Goal: Task Accomplishment & Management: Manage account settings

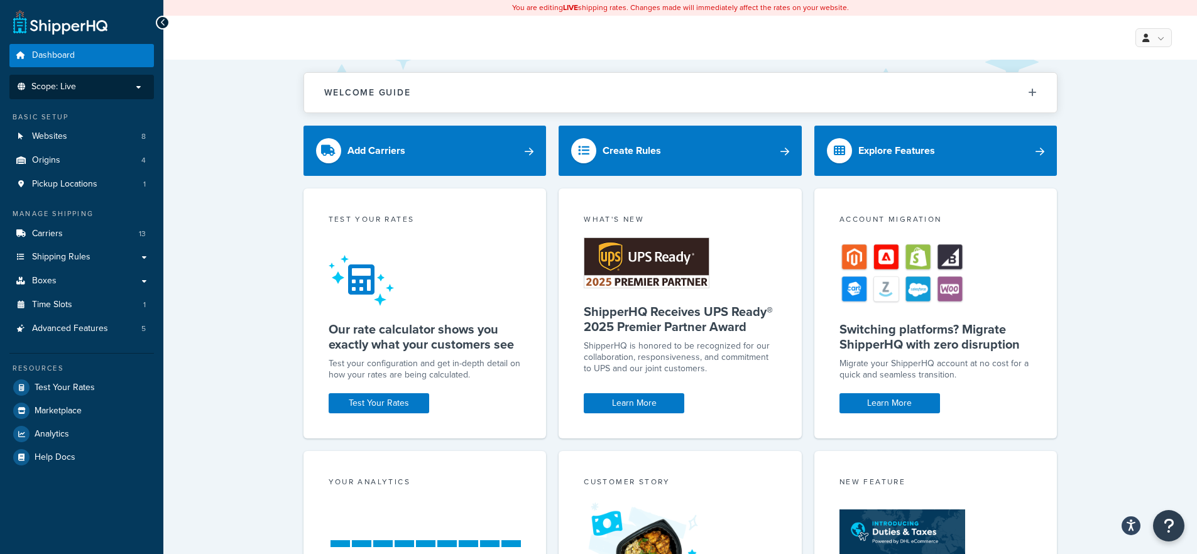
click at [143, 87] on p "Scope: Live" at bounding box center [81, 87] width 133 height 11
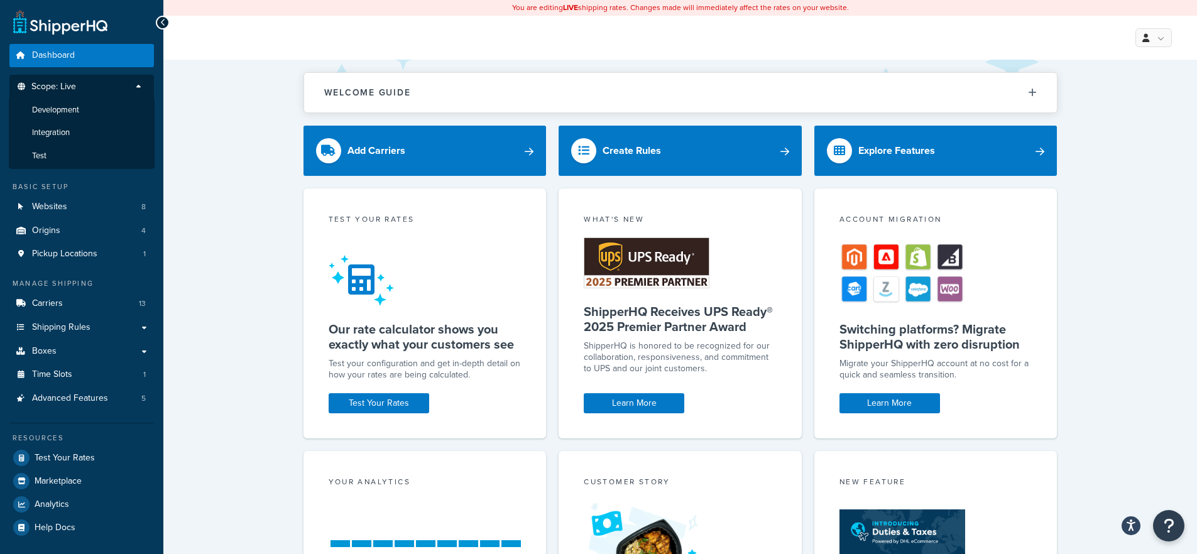
click at [143, 87] on p "Scope: Live" at bounding box center [81, 90] width 133 height 17
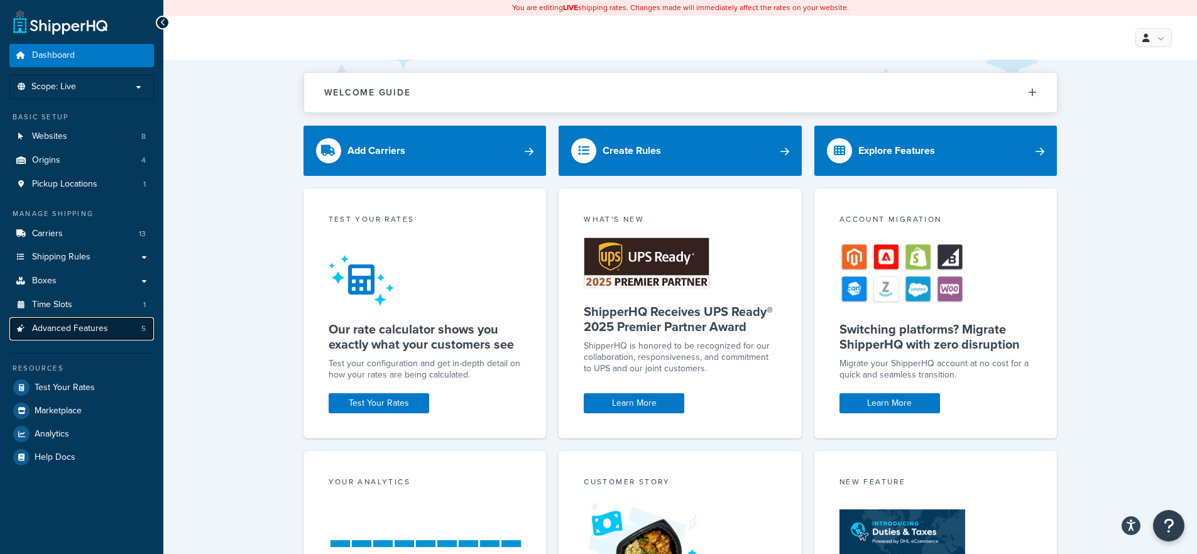
click at [72, 334] on span "Advanced Features" at bounding box center [70, 329] width 76 height 11
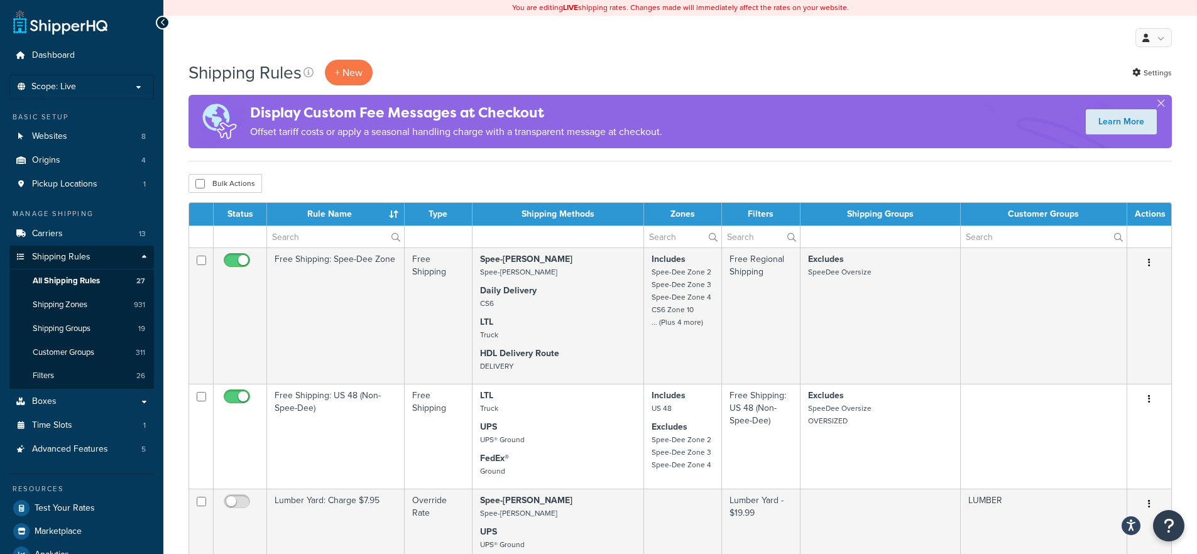
click at [575, 43] on div "My Profile Billing Global Settings Contact Us Logout" at bounding box center [680, 38] width 1034 height 44
click at [133, 80] on li "Scope: Live Development Integration Test" at bounding box center [81, 87] width 145 height 25
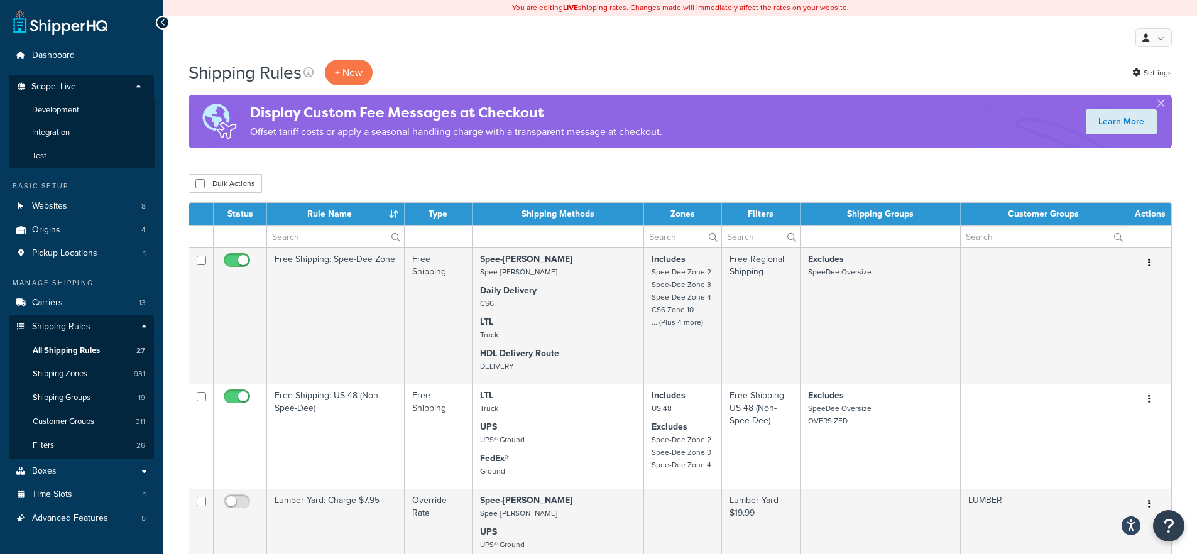
click at [134, 83] on p "Scope: Live" at bounding box center [81, 90] width 133 height 17
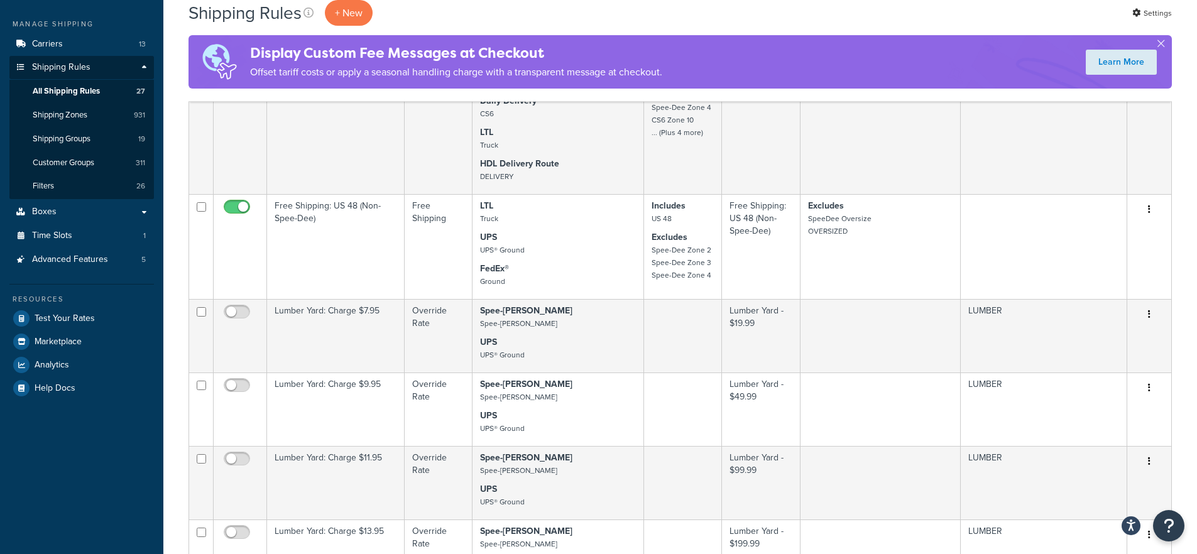
scroll to position [226, 0]
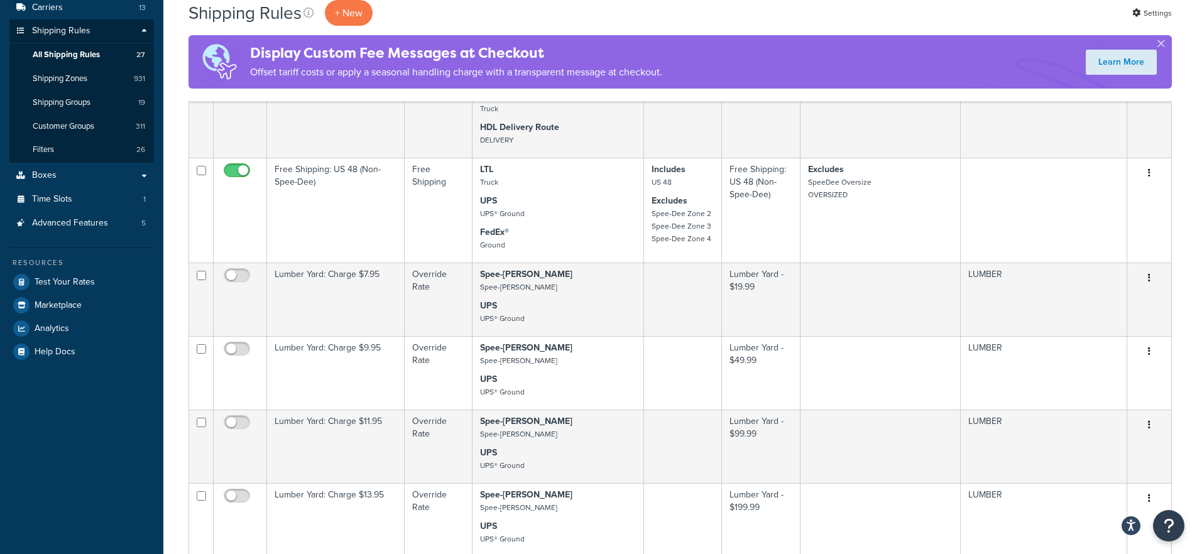
click at [505, 18] on div "Shipping Rules + New Settings" at bounding box center [681, 13] width 984 height 26
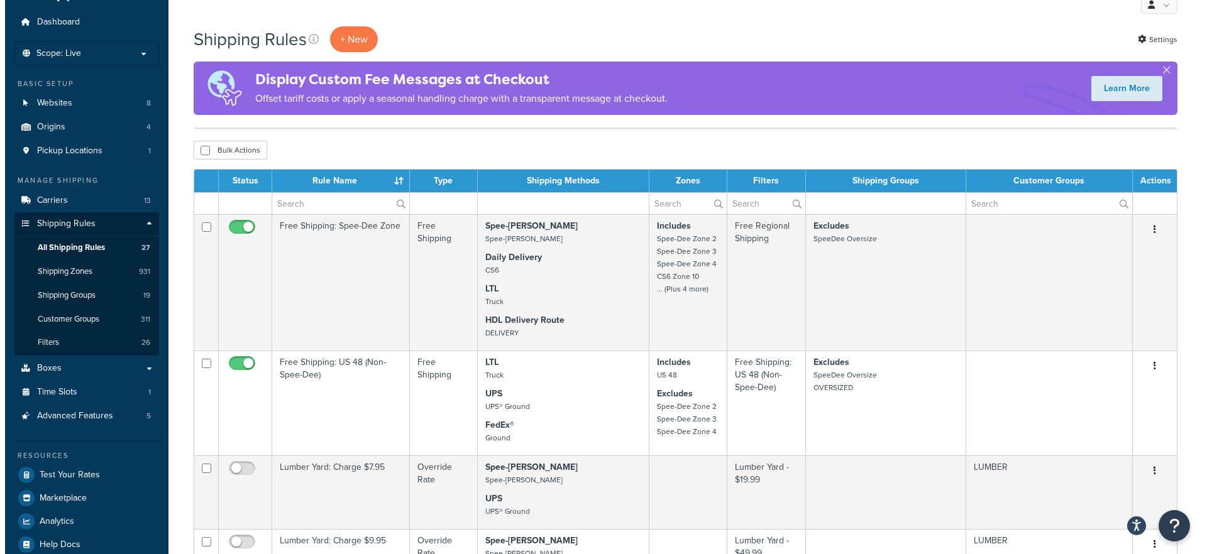
scroll to position [0, 0]
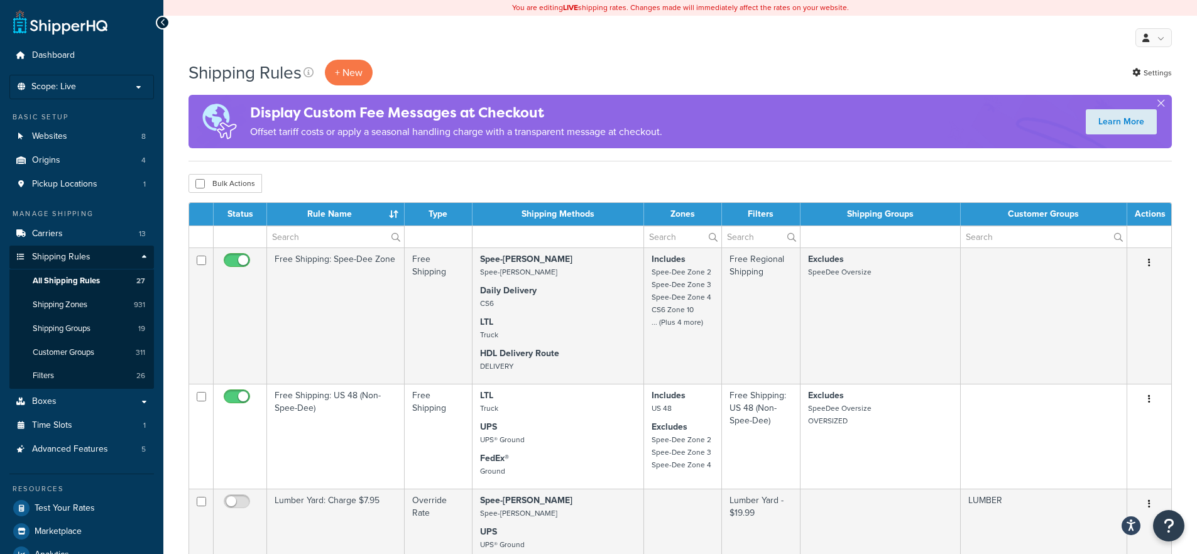
click at [654, 72] on div "Shipping Rules + New Settings" at bounding box center [681, 73] width 984 height 26
click at [1158, 72] on link "Settings" at bounding box center [1153, 73] width 40 height 18
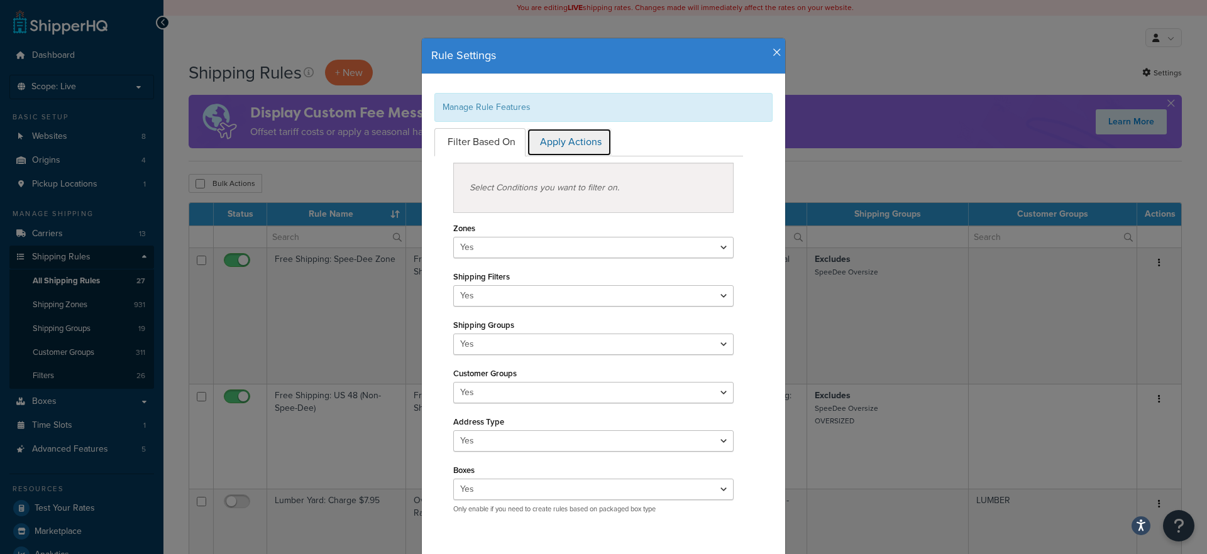
click at [552, 150] on link "Apply Actions" at bounding box center [569, 142] width 85 height 28
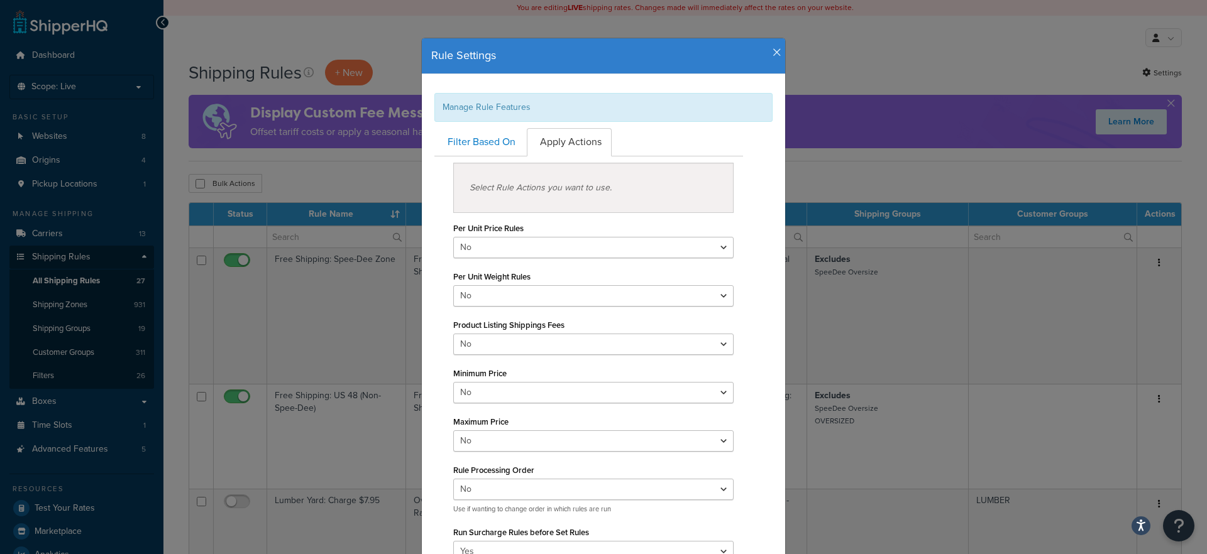
click at [773, 57] on icon "button" at bounding box center [777, 52] width 9 height 11
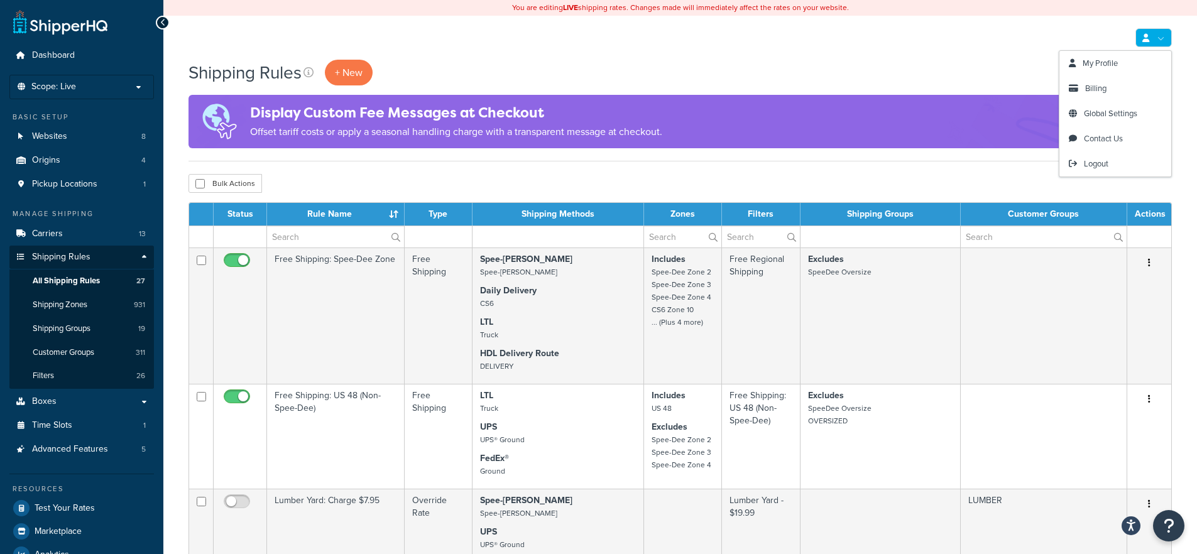
click at [1151, 34] on link at bounding box center [1154, 37] width 36 height 19
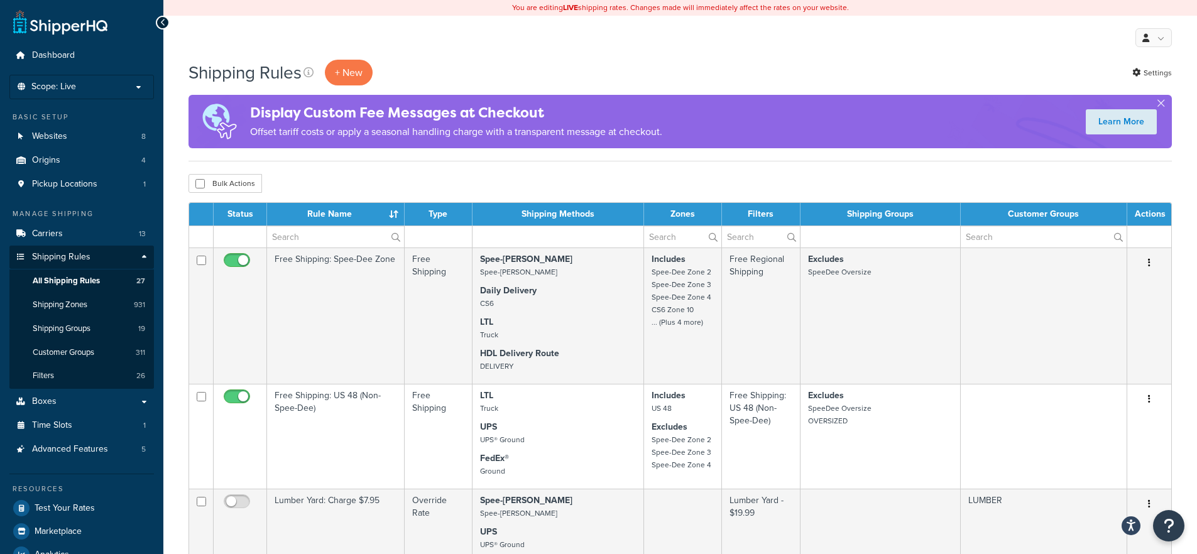
click at [667, 50] on div "My Profile Billing Global Settings Contact Us Logout" at bounding box center [680, 38] width 1034 height 44
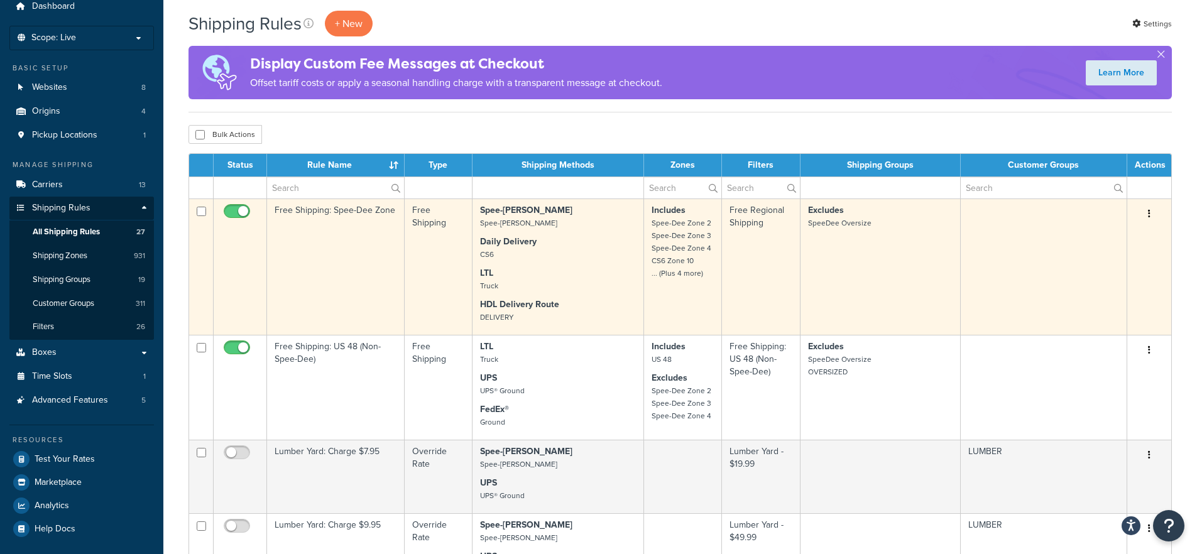
scroll to position [75, 0]
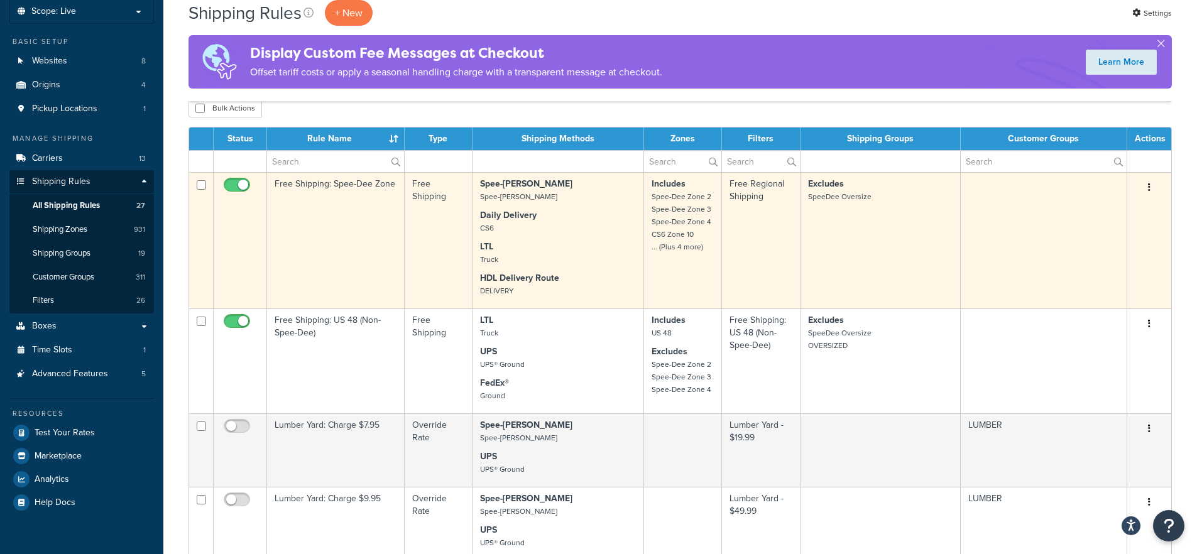
click at [1007, 238] on td at bounding box center [1044, 240] width 167 height 136
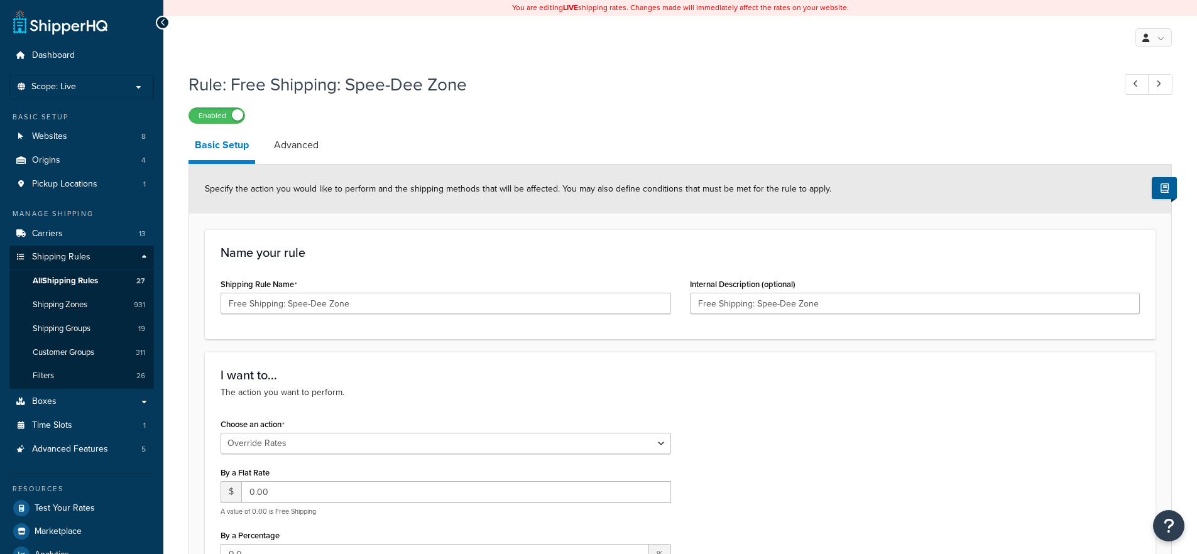
select select "OVERRIDE"
select select "LOCATION"
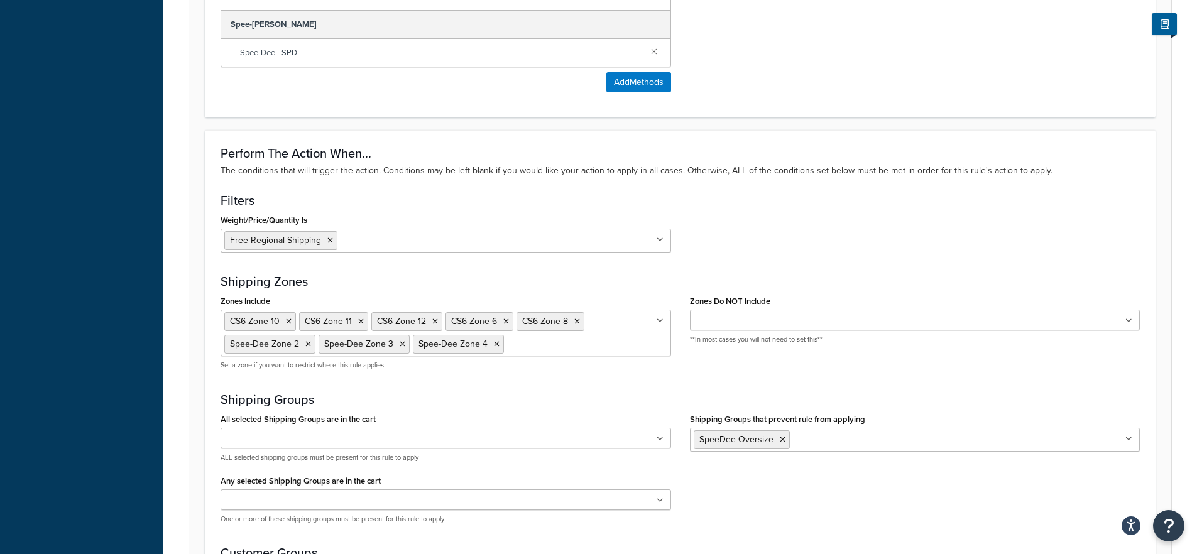
scroll to position [981, 0]
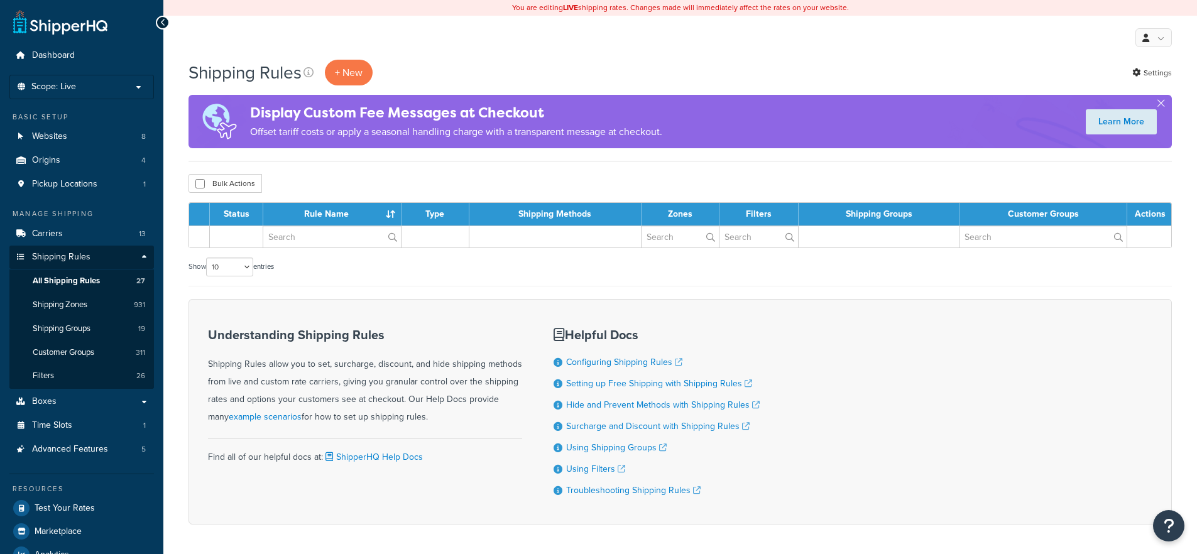
scroll to position [75, 0]
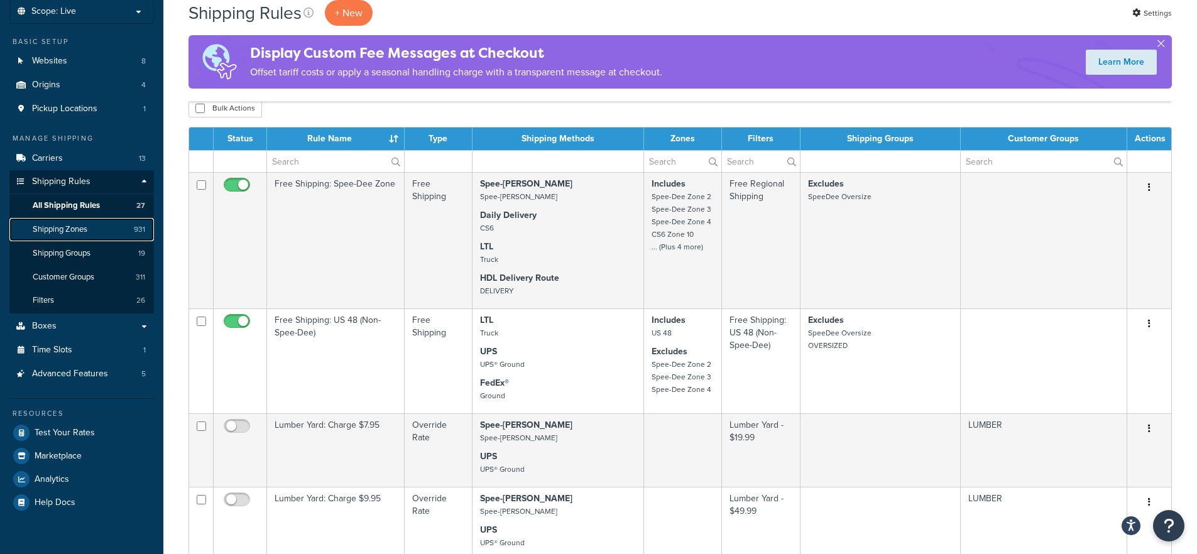
click at [74, 228] on span "Shipping Zones" at bounding box center [60, 229] width 55 height 11
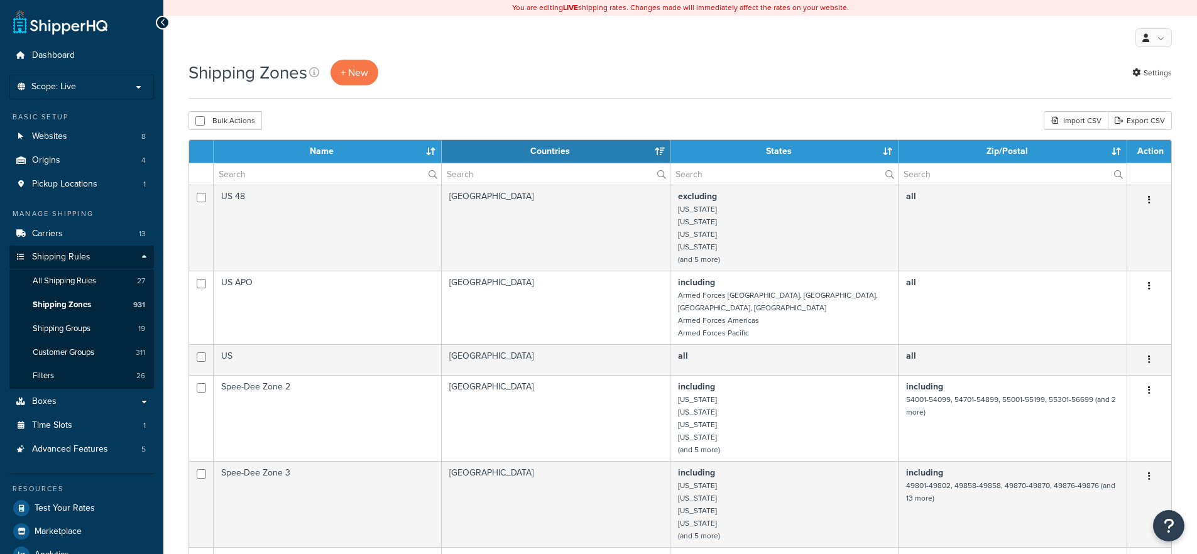
select select "15"
click at [83, 329] on span "Shipping Groups" at bounding box center [62, 329] width 58 height 11
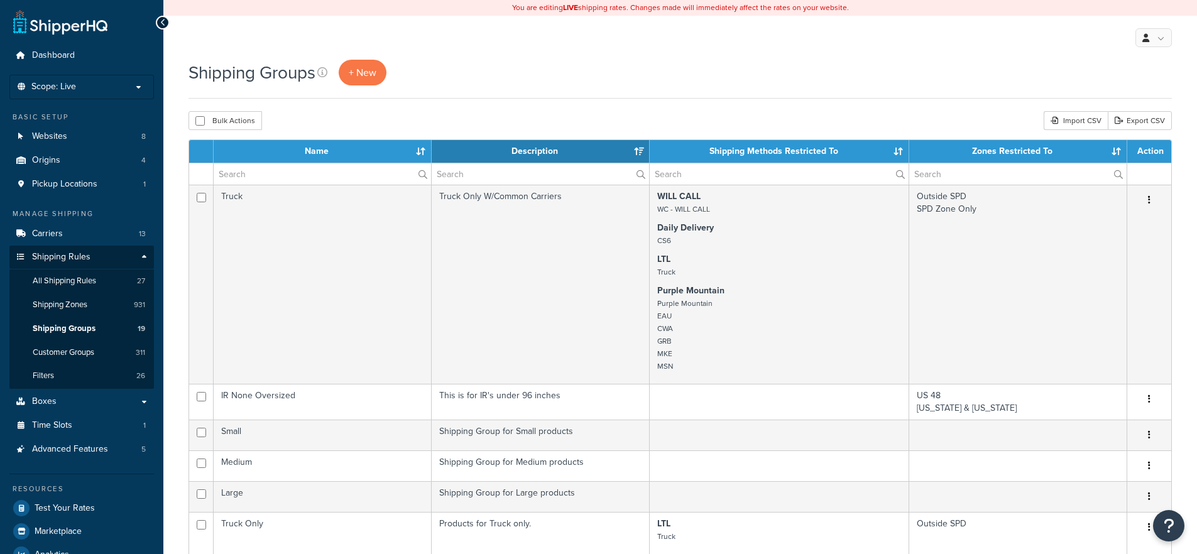
select select "15"
click at [55, 351] on span "Customer Groups" at bounding box center [64, 353] width 62 height 11
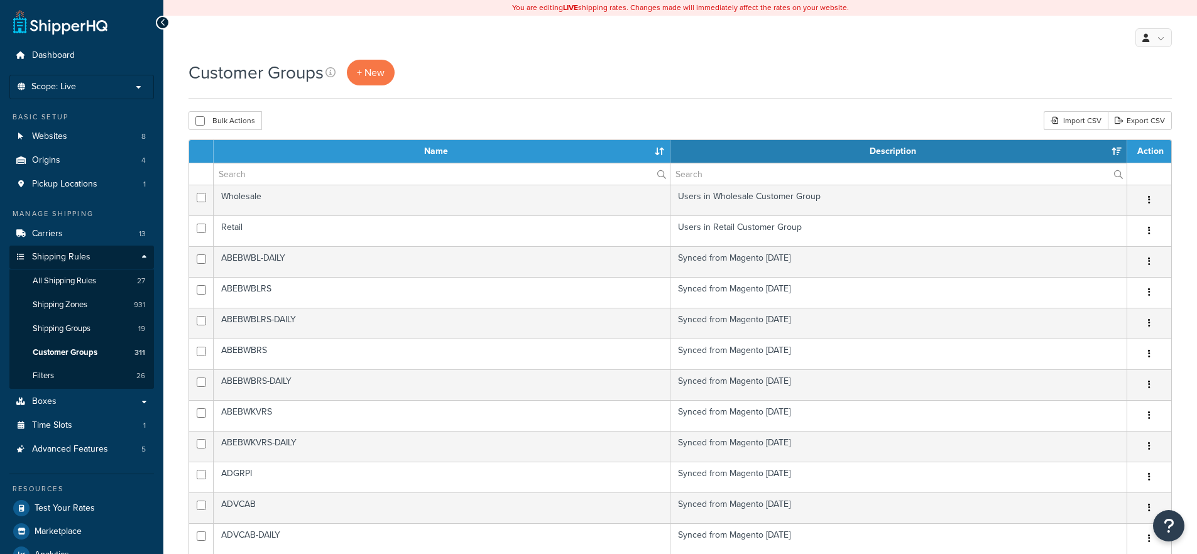
select select "15"
click at [85, 371] on link "Filters 26" at bounding box center [81, 376] width 145 height 23
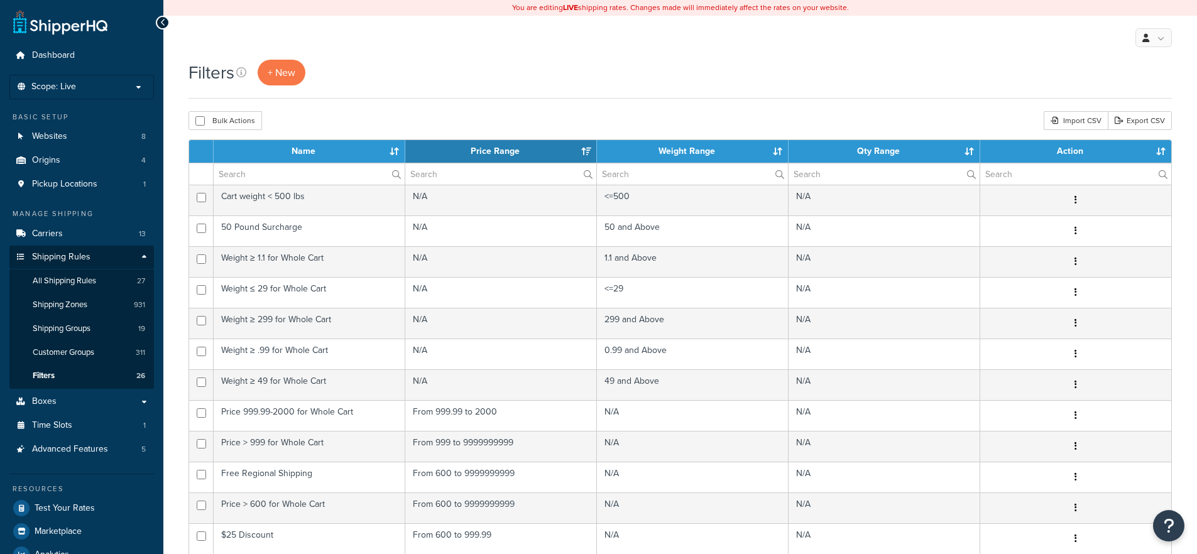
select select "15"
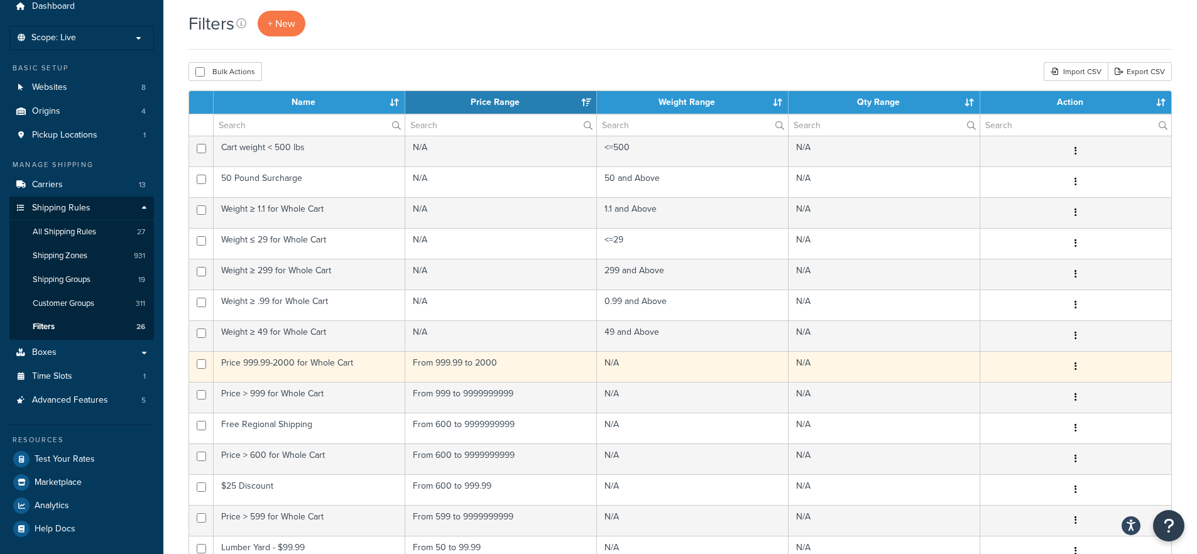
scroll to position [75, 0]
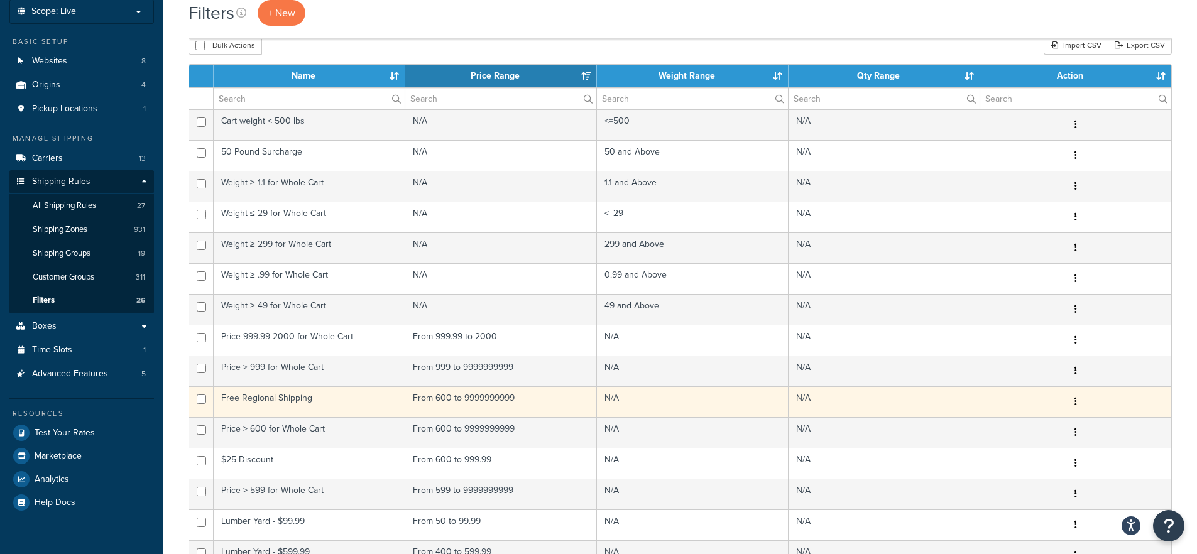
click at [476, 401] on td "From 600 to 9999999999" at bounding box center [501, 402] width 192 height 31
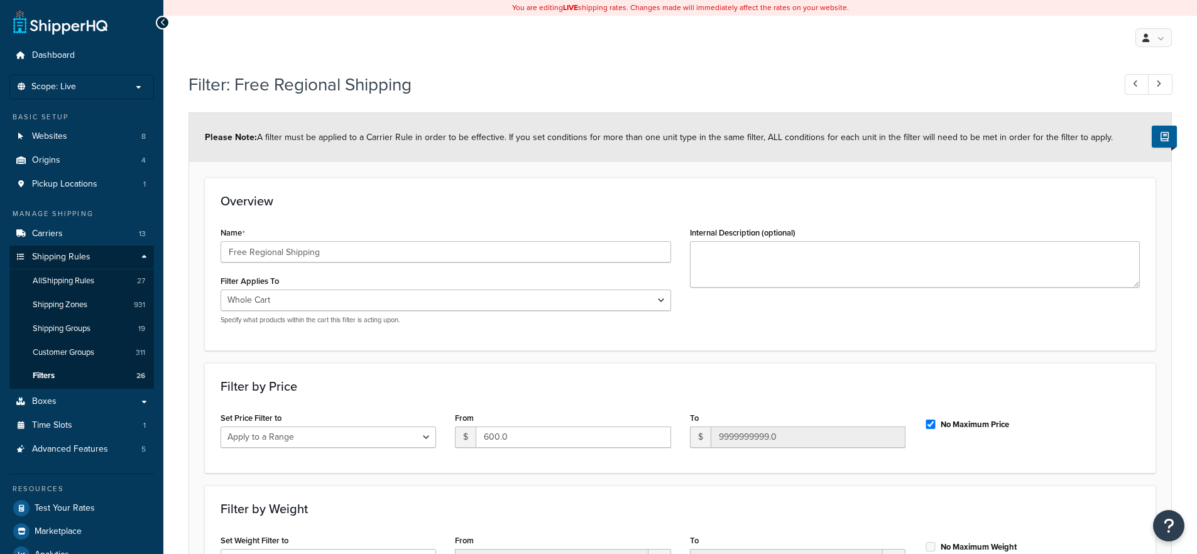
select select "range"
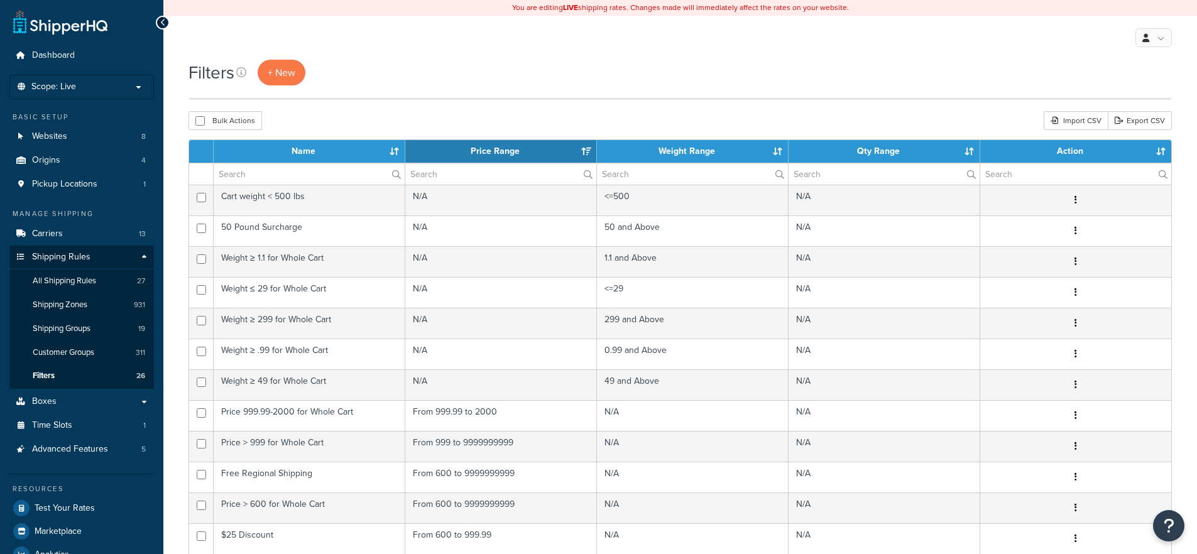
select select "15"
click at [69, 307] on span "Shipping Zones" at bounding box center [60, 305] width 55 height 11
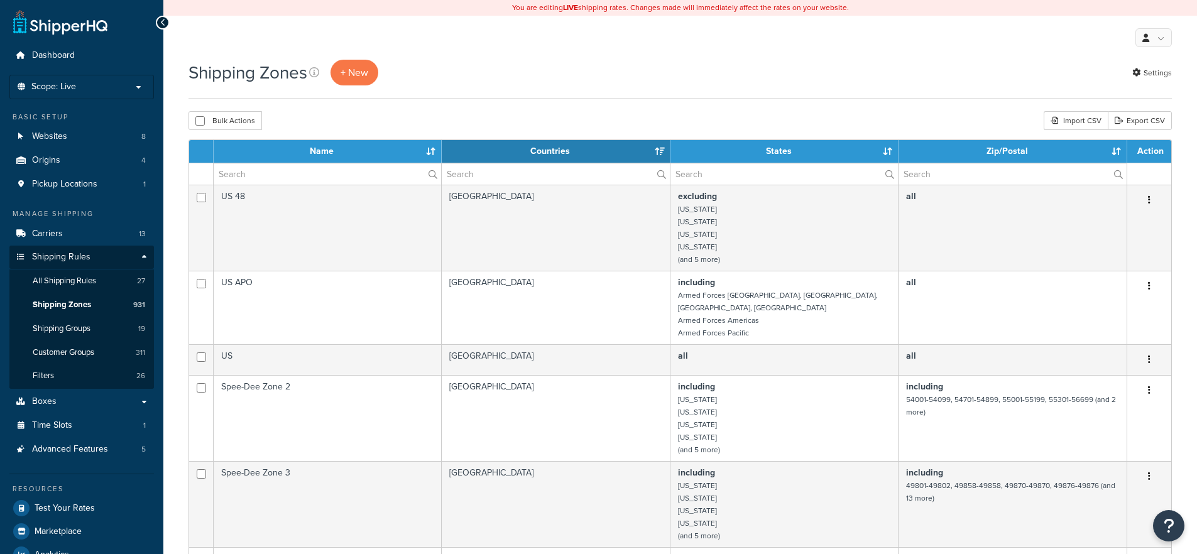
select select "15"
click at [65, 288] on link "All Shipping Rules 27" at bounding box center [81, 281] width 145 height 23
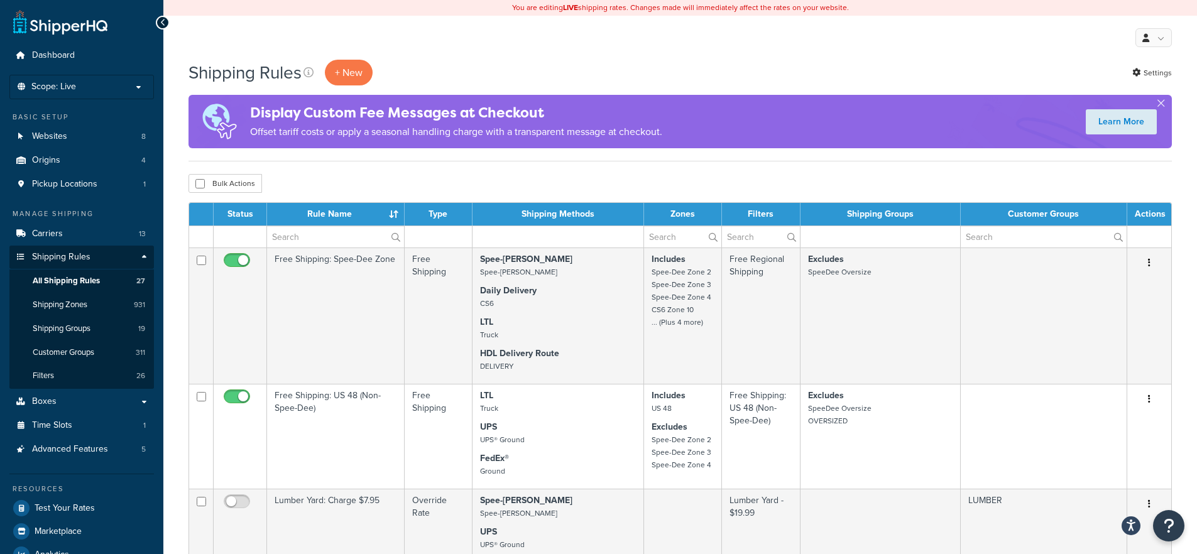
click at [241, 210] on th "Status" at bounding box center [240, 214] width 53 height 23
click at [201, 236] on td at bounding box center [201, 237] width 25 height 22
click at [236, 206] on th "Status" at bounding box center [240, 214] width 53 height 23
click at [240, 219] on th "Status" at bounding box center [240, 214] width 53 height 23
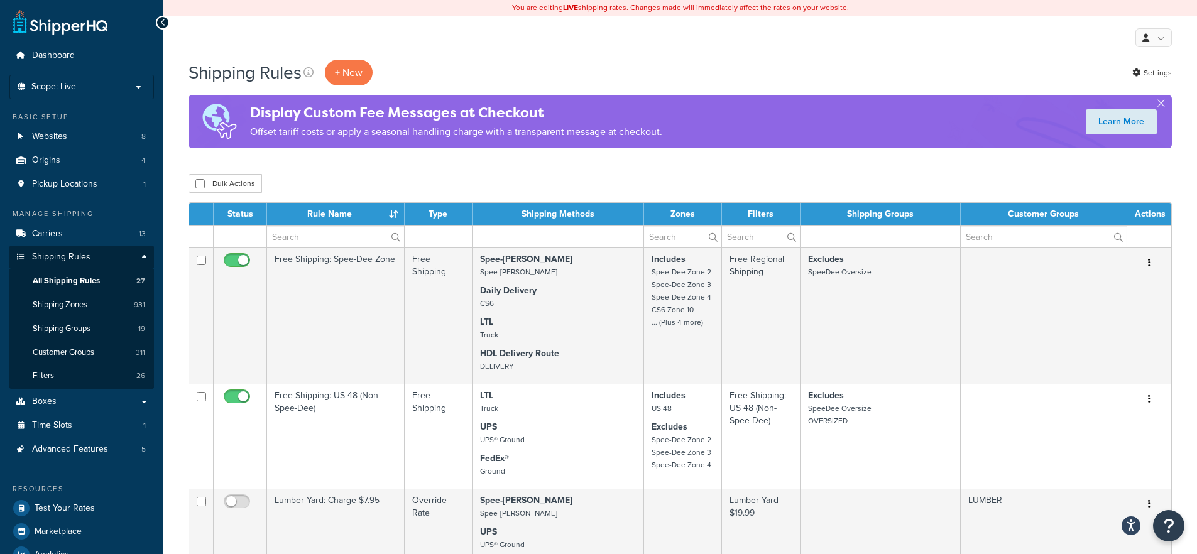
click at [246, 237] on td at bounding box center [240, 237] width 53 height 22
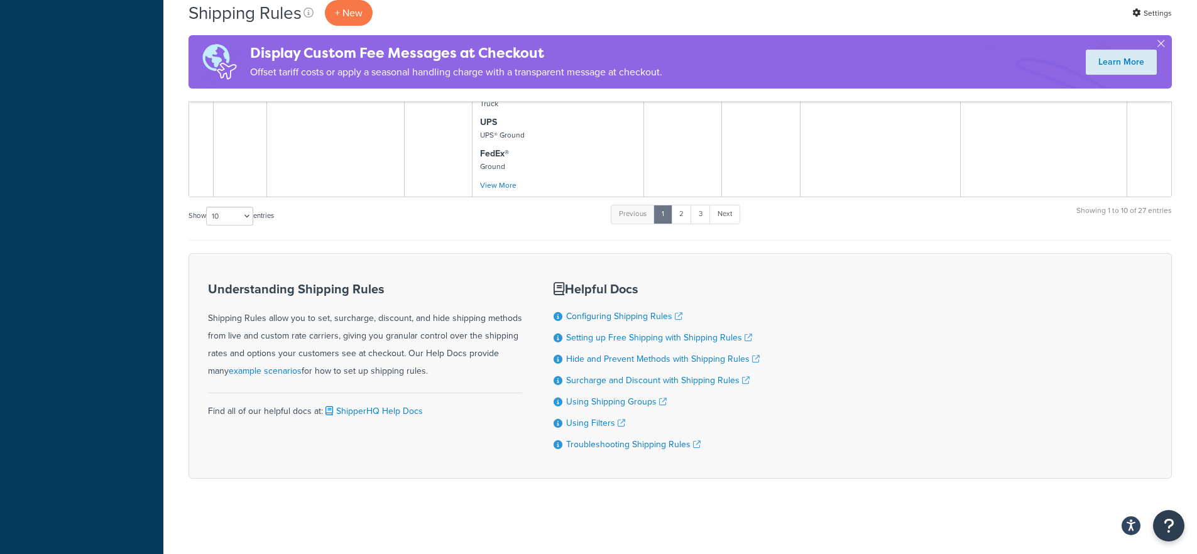
scroll to position [977, 0]
click at [684, 211] on link "2" at bounding box center [681, 214] width 21 height 19
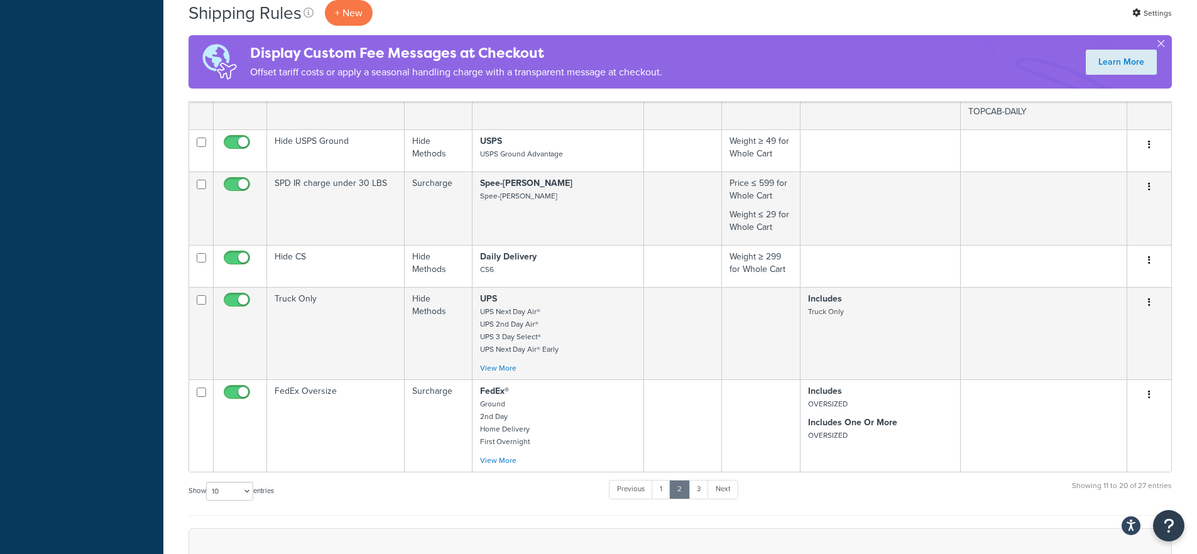
scroll to position [830, 0]
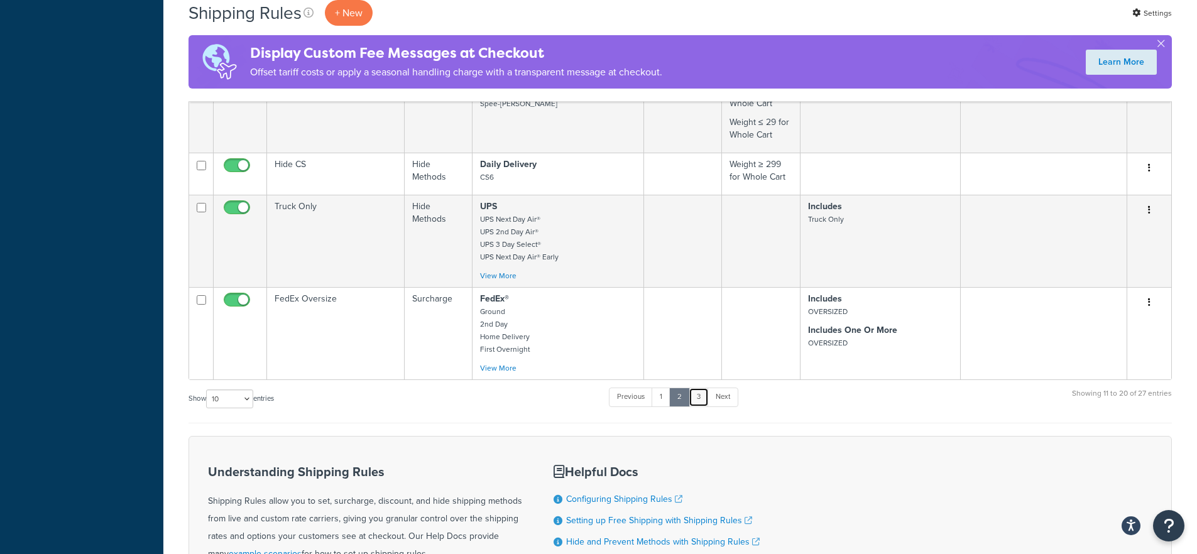
click at [704, 400] on link "3" at bounding box center [699, 397] width 20 height 19
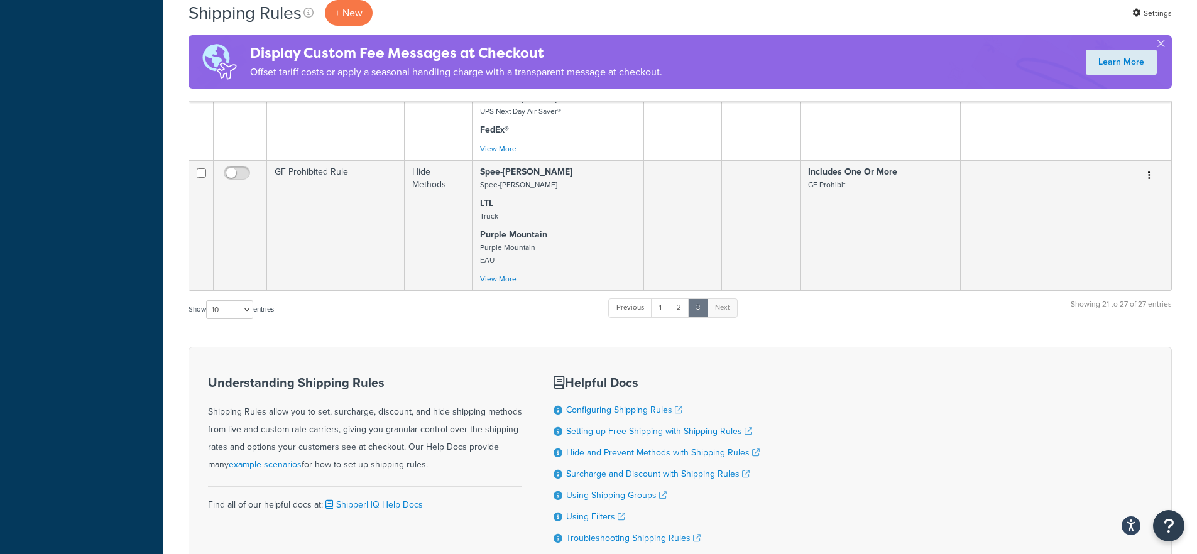
scroll to position [775, 0]
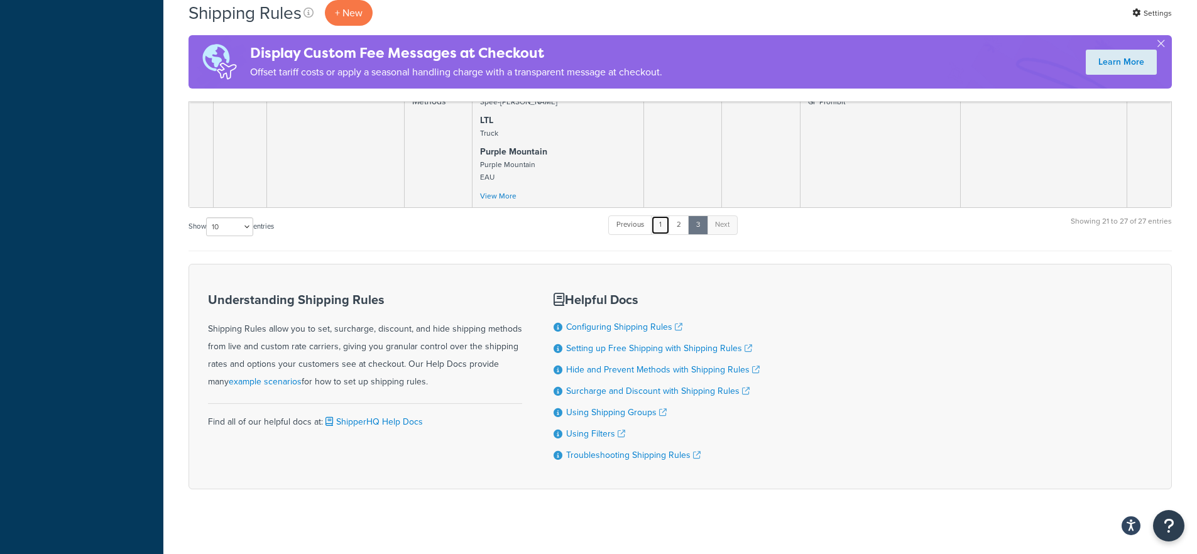
click at [663, 216] on link "1" at bounding box center [660, 225] width 19 height 19
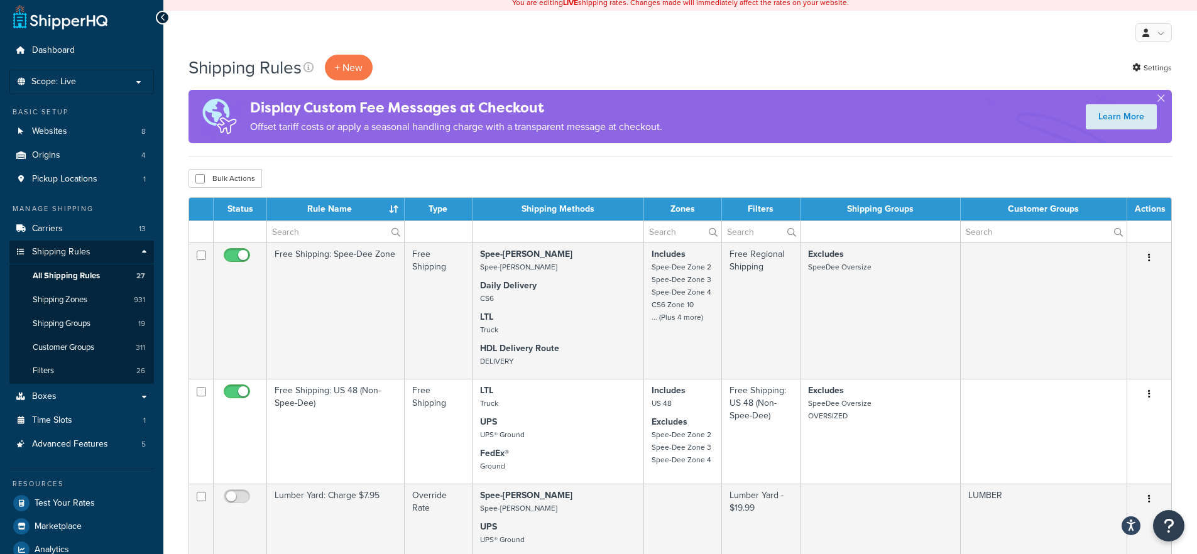
scroll to position [0, 0]
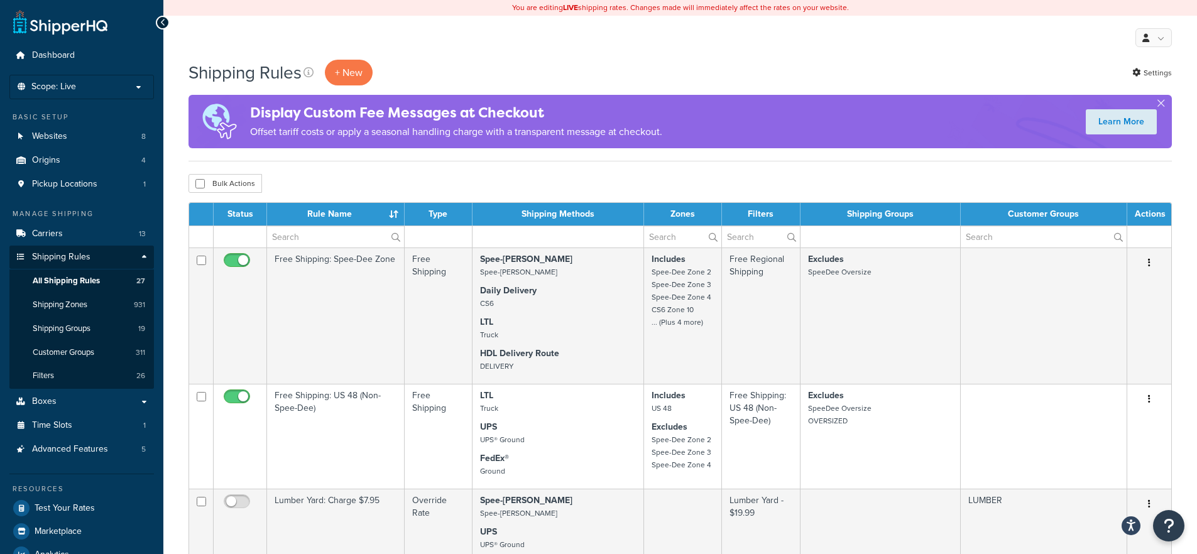
click at [815, 62] on div "Shipping Rules + New Settings" at bounding box center [681, 73] width 984 height 26
click at [950, 41] on div "My Profile Billing Global Settings Contact Us Logout" at bounding box center [680, 38] width 1034 height 44
click at [870, 49] on div "My Profile Billing Global Settings Contact Us Logout" at bounding box center [680, 38] width 1034 height 44
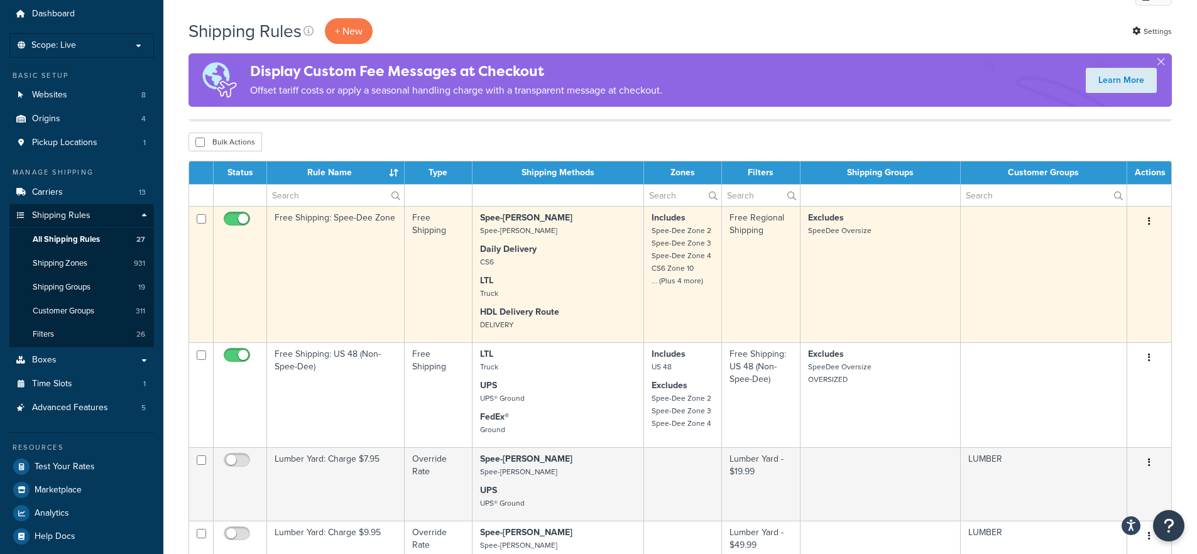
scroll to position [75, 0]
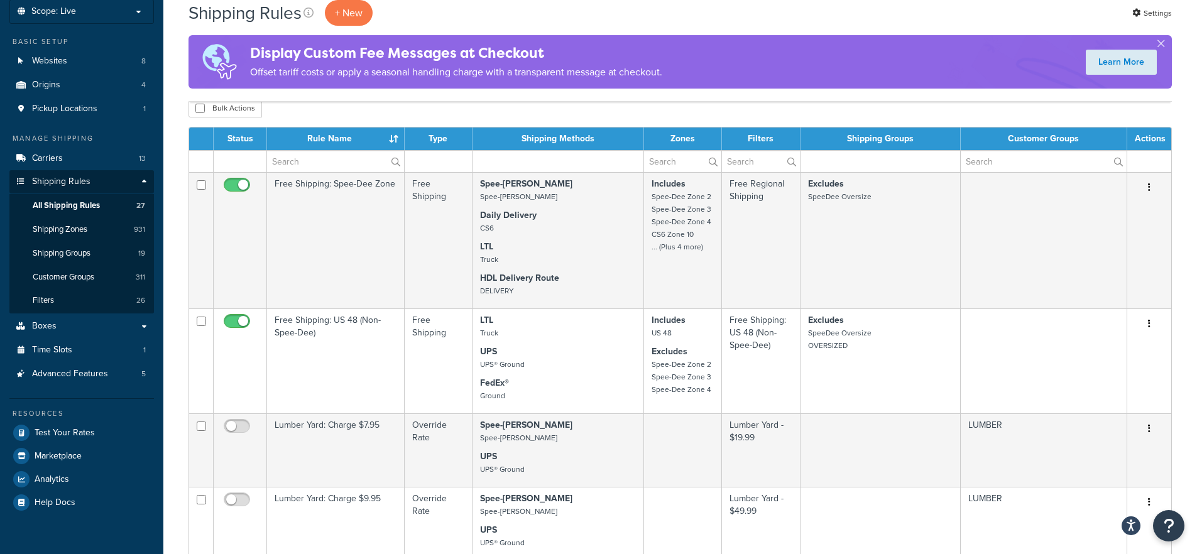
click at [432, 129] on th "Type" at bounding box center [439, 139] width 68 height 23
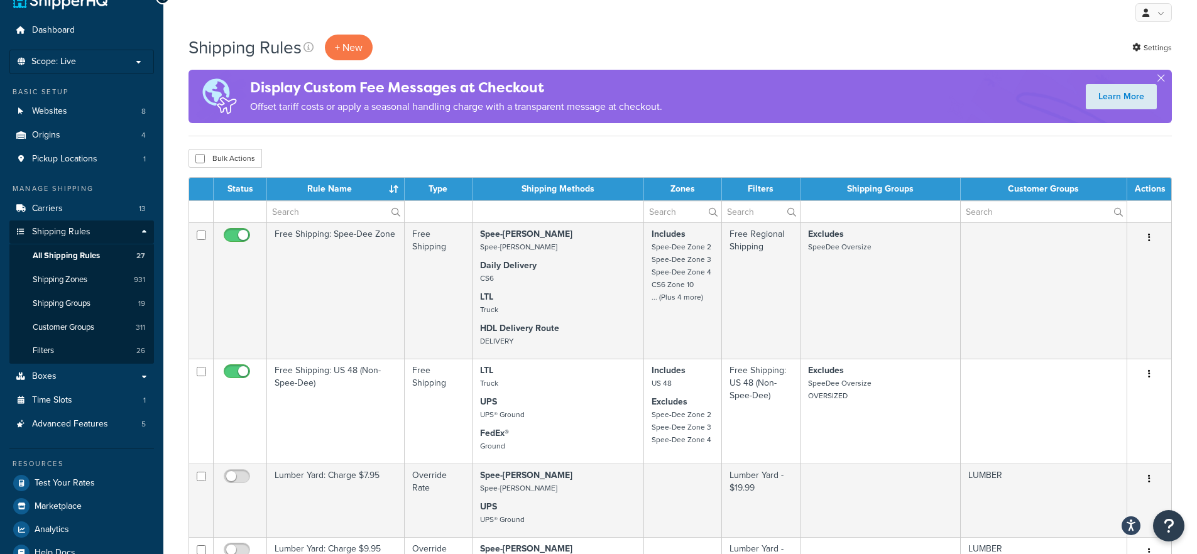
scroll to position [0, 0]
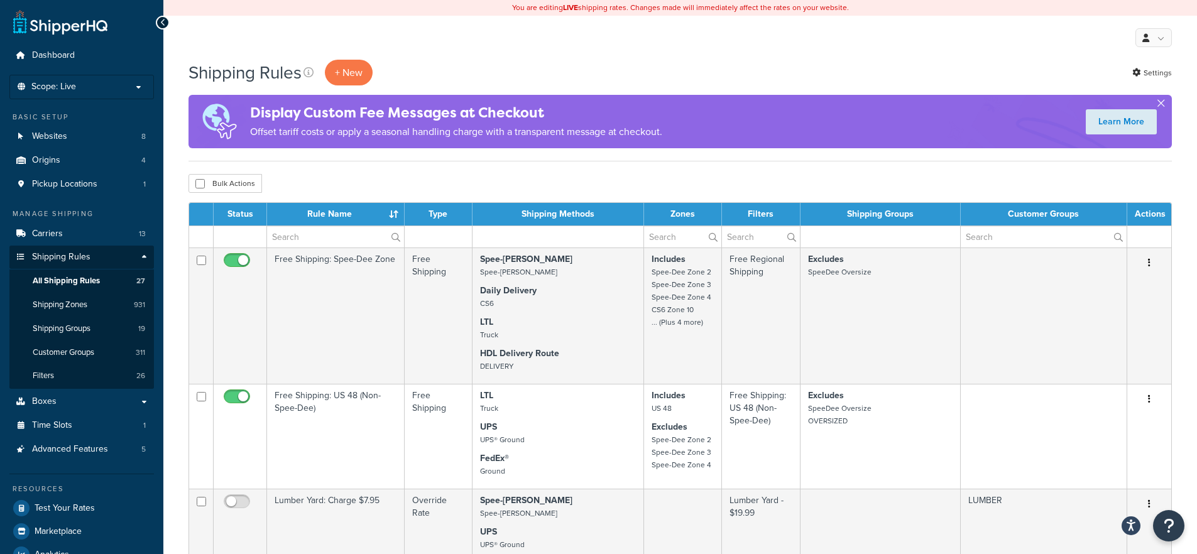
click at [1160, 104] on button "button" at bounding box center [1161, 105] width 3 height 3
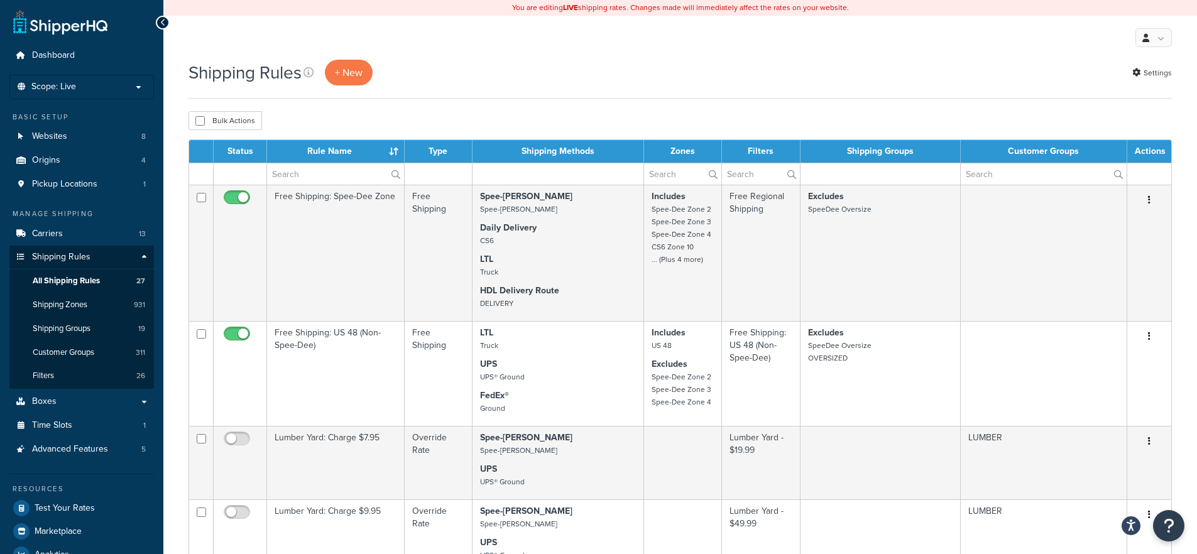
click at [275, 72] on h1 "Shipping Rules" at bounding box center [245, 72] width 113 height 25
click at [276, 72] on h1 "Shipping Rules" at bounding box center [245, 72] width 113 height 25
click at [651, 74] on div "Shipping Rules + New Settings" at bounding box center [681, 73] width 984 height 26
click at [670, 71] on div "Shipping Rules + New Settings" at bounding box center [681, 73] width 984 height 26
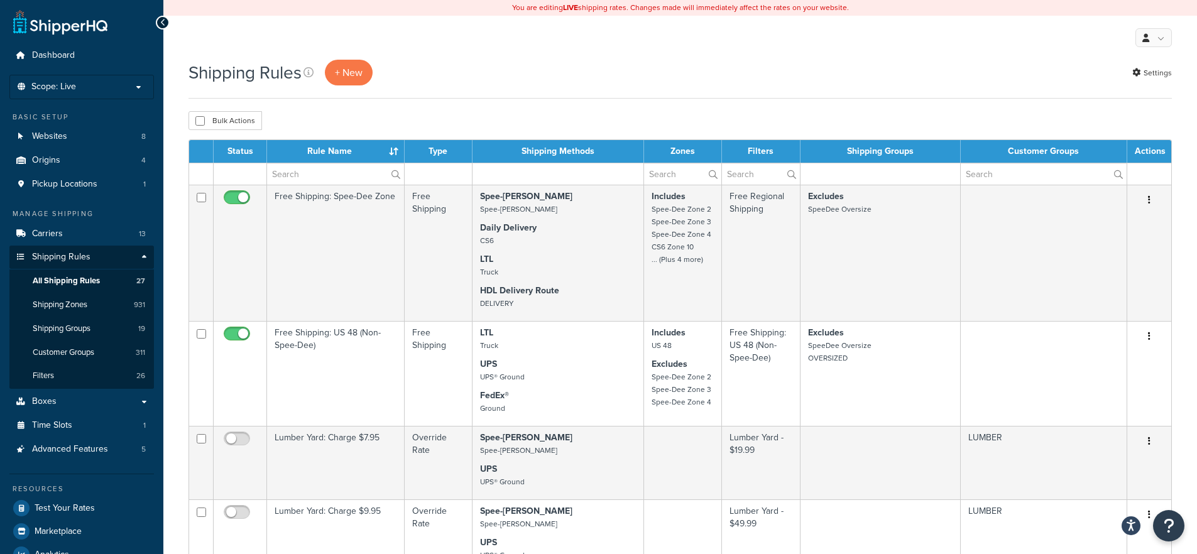
click at [686, 60] on div "Shipping Rules + New Settings" at bounding box center [681, 73] width 984 height 26
